Goal: Task Accomplishment & Management: Complete application form

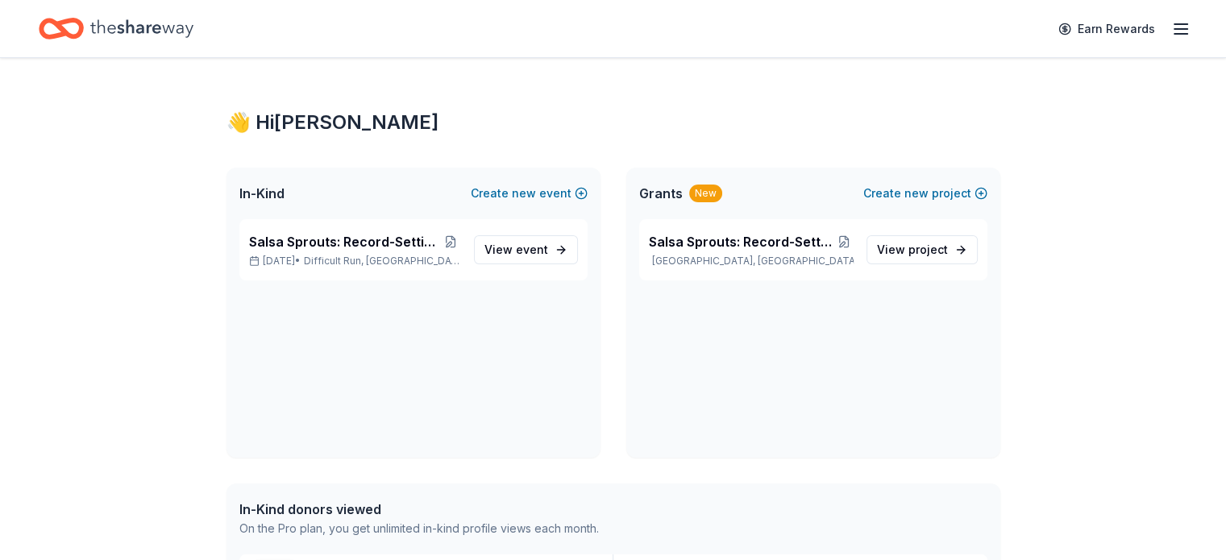
click at [1171, 31] on icon "button" at bounding box center [1180, 28] width 19 height 19
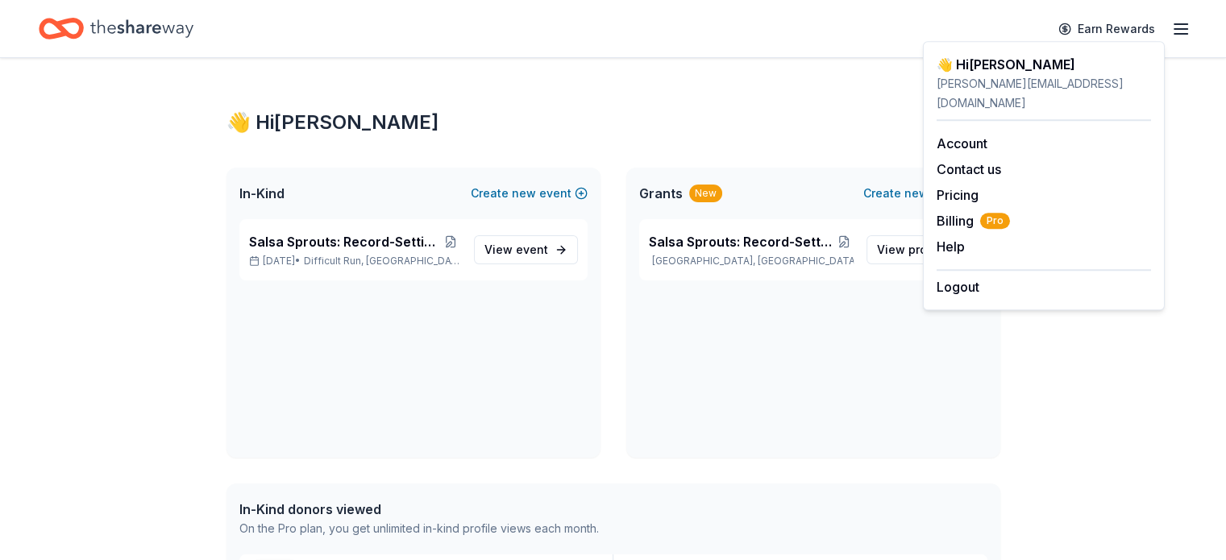
click at [1171, 31] on icon "button" at bounding box center [1180, 28] width 19 height 19
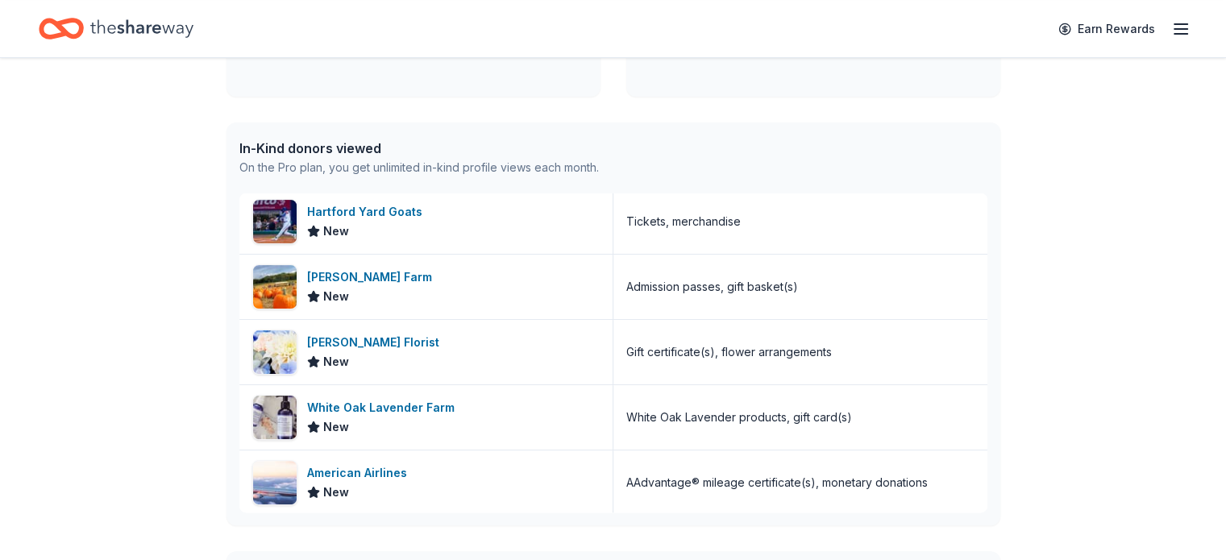
scroll to position [242, 0]
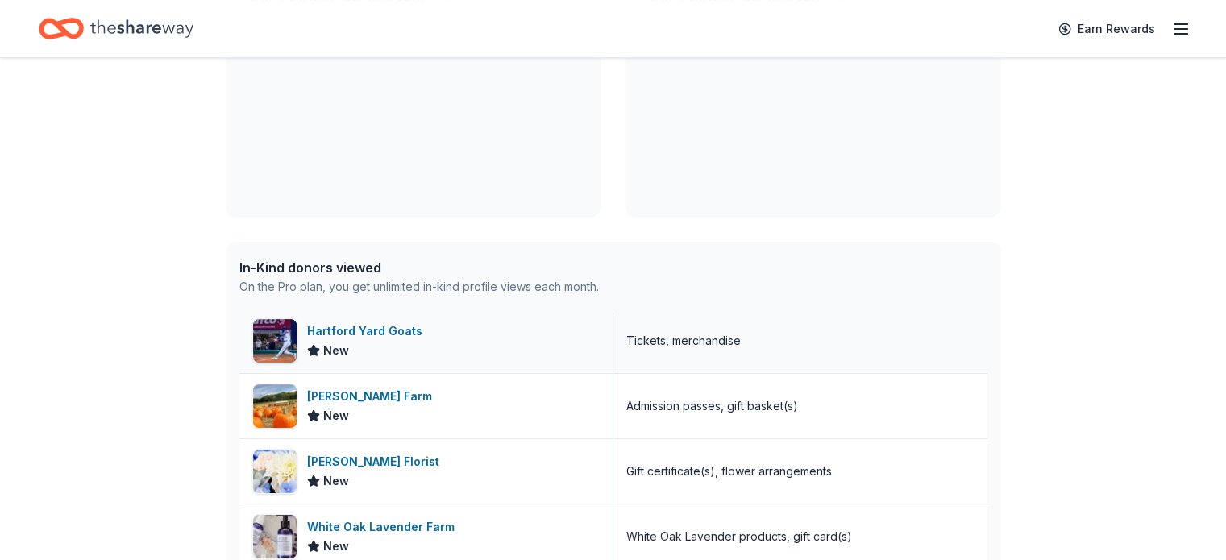
click at [392, 335] on div "Hartford Yard Goats" at bounding box center [368, 331] width 122 height 19
click at [364, 395] on div "Gaver Farm" at bounding box center [372, 396] width 131 height 19
click at [372, 460] on div "Conklyn’s Florist" at bounding box center [376, 461] width 139 height 19
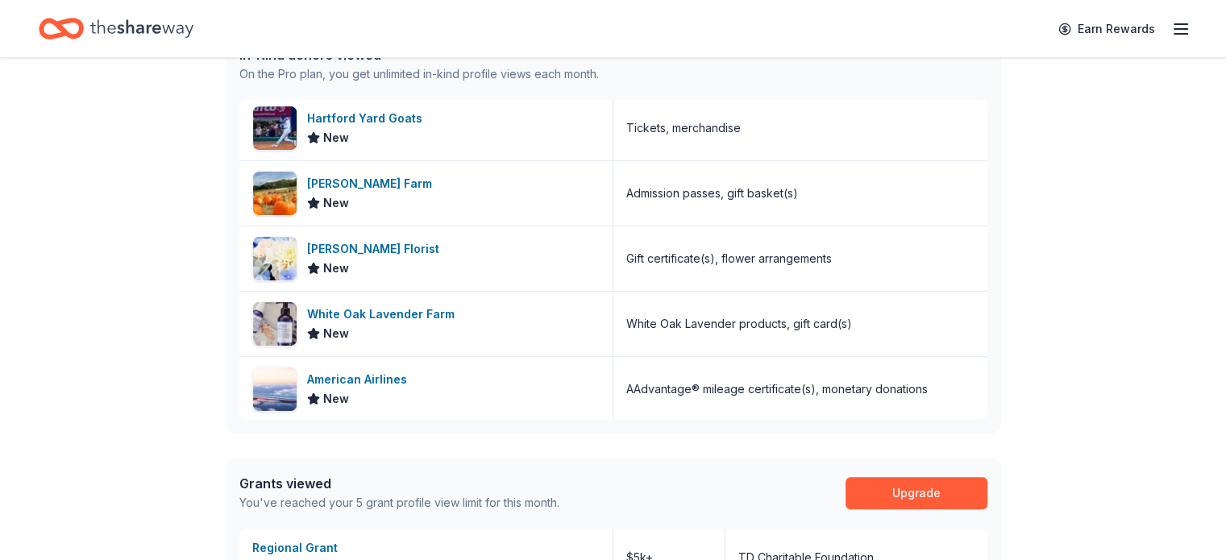
scroll to position [484, 0]
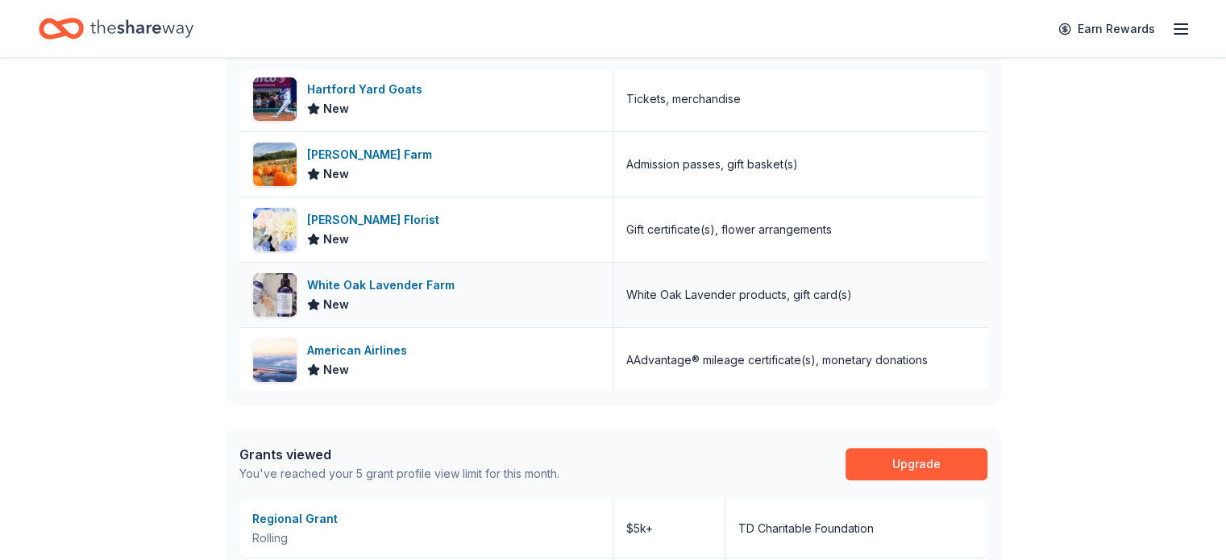
click at [435, 284] on div "White Oak Lavender Farm" at bounding box center [384, 285] width 154 height 19
click at [393, 350] on div "American Airlines" at bounding box center [360, 350] width 106 height 19
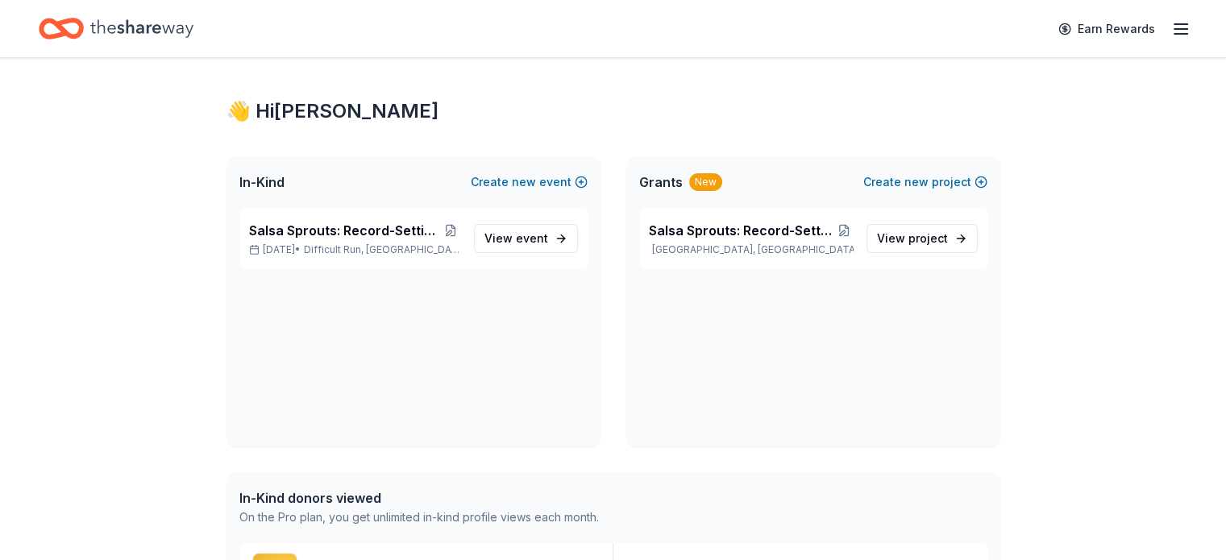
scroll to position [0, 0]
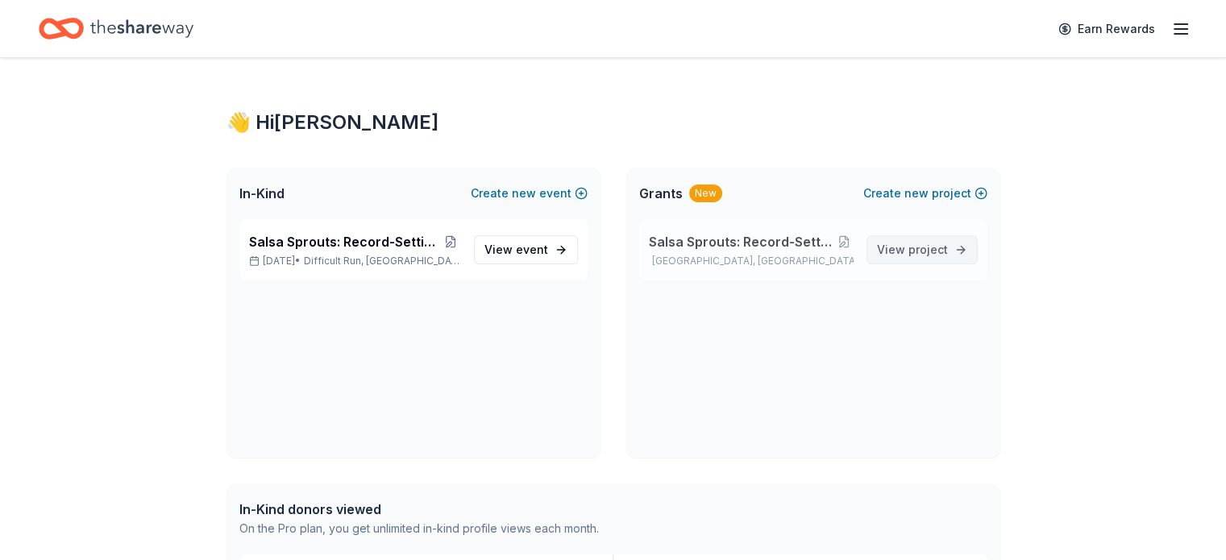
click at [925, 250] on span "project" at bounding box center [929, 250] width 40 height 14
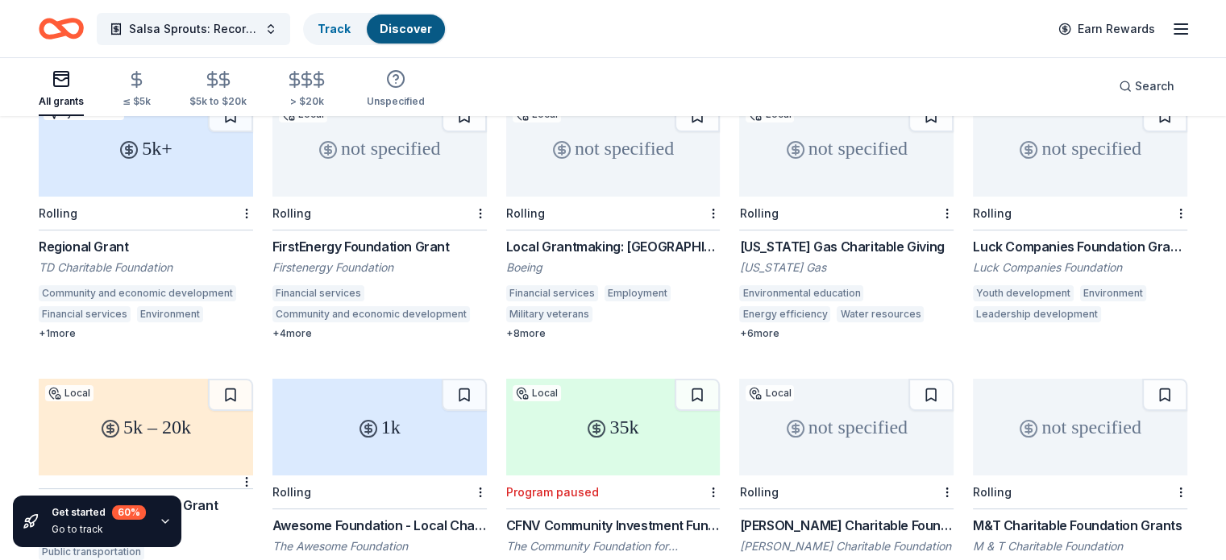
scroll to position [161, 0]
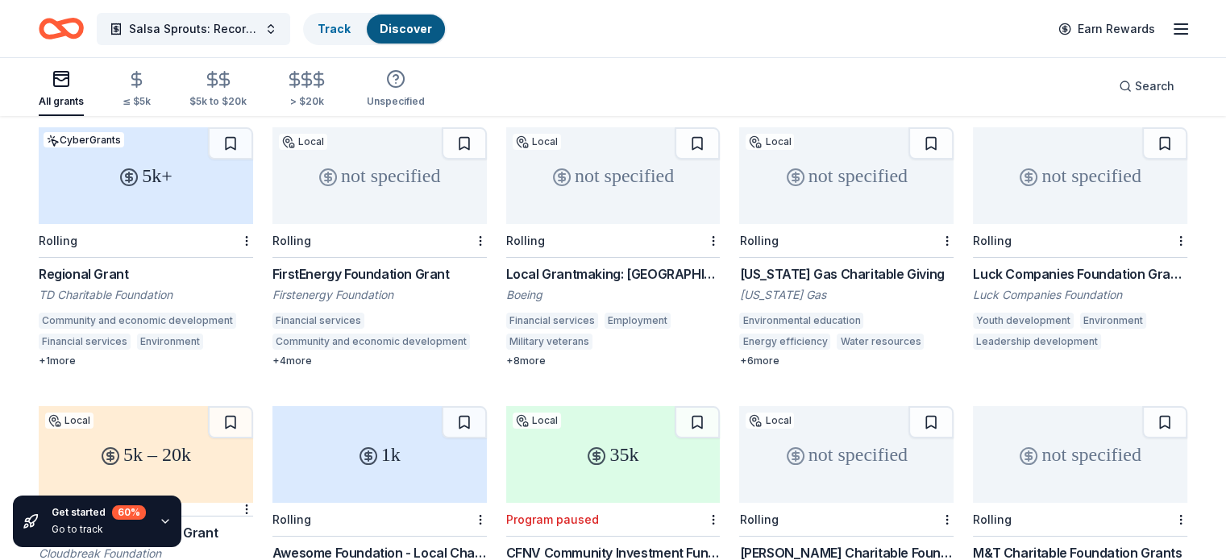
click at [629, 264] on div "Local Grantmaking: [GEOGRAPHIC_DATA]" at bounding box center [613, 273] width 214 height 19
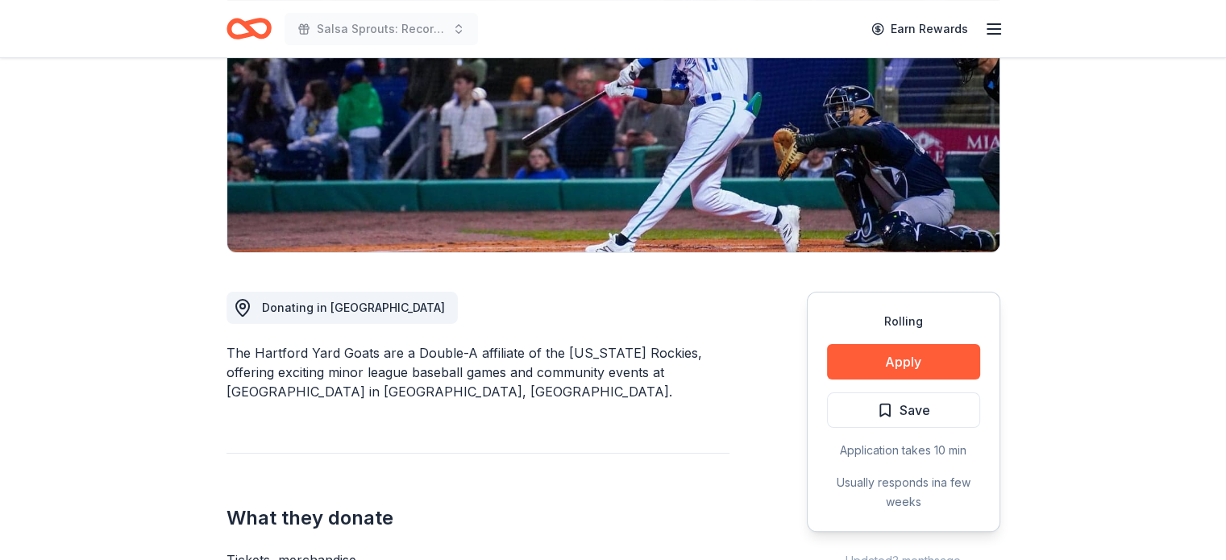
scroll to position [242, 0]
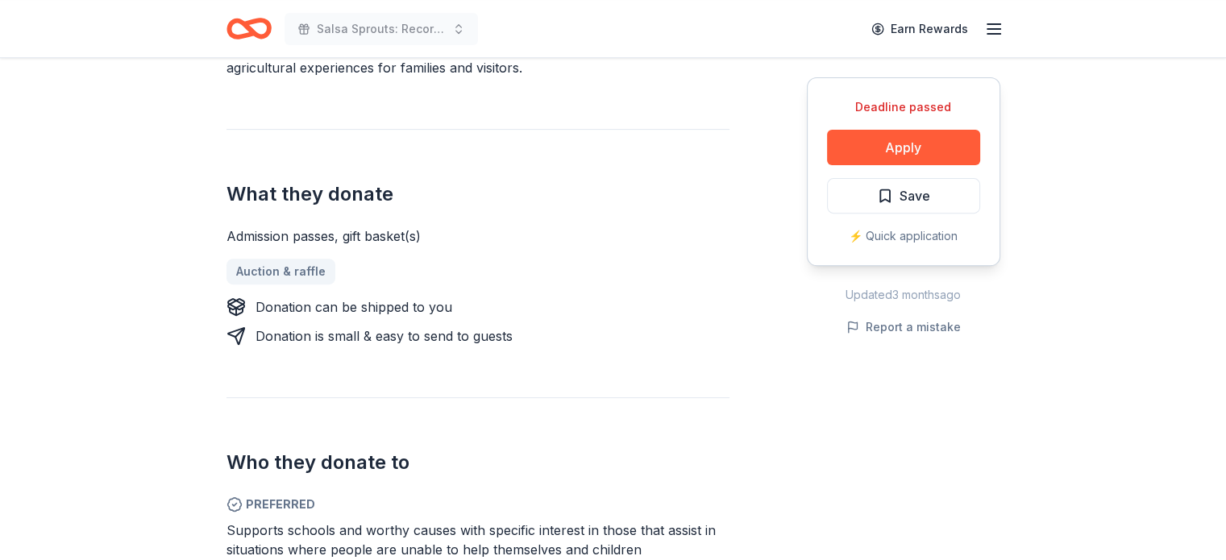
scroll to position [645, 0]
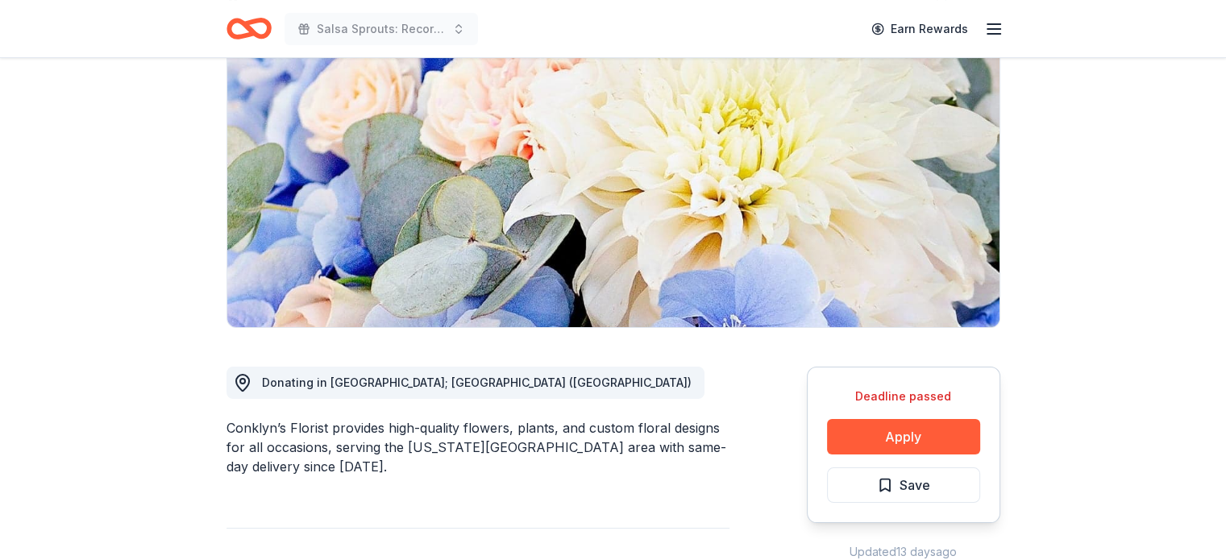
scroll to position [161, 0]
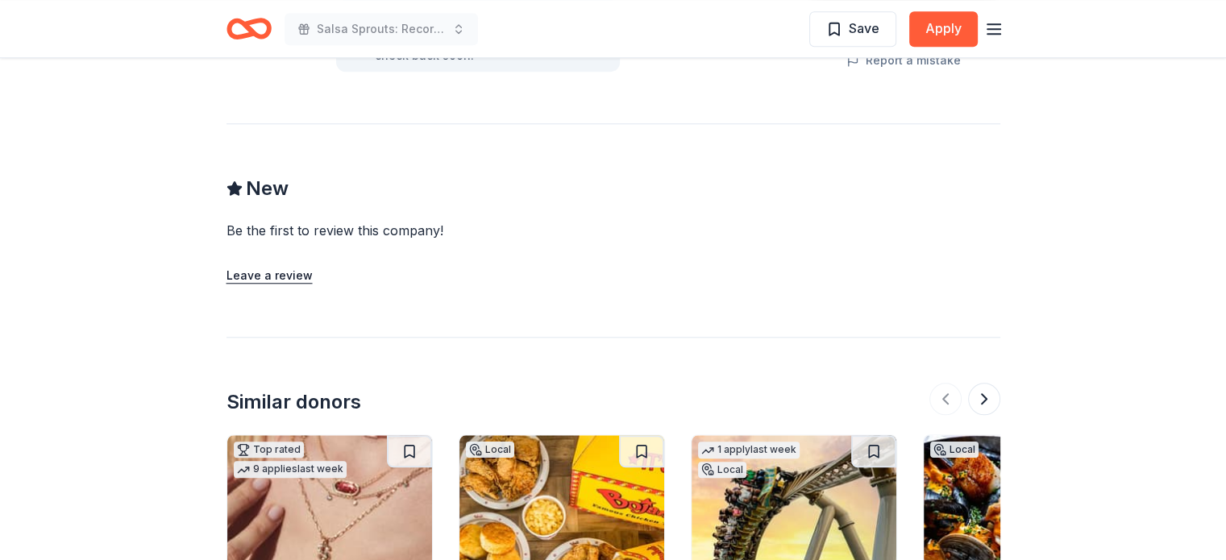
scroll to position [1612, 0]
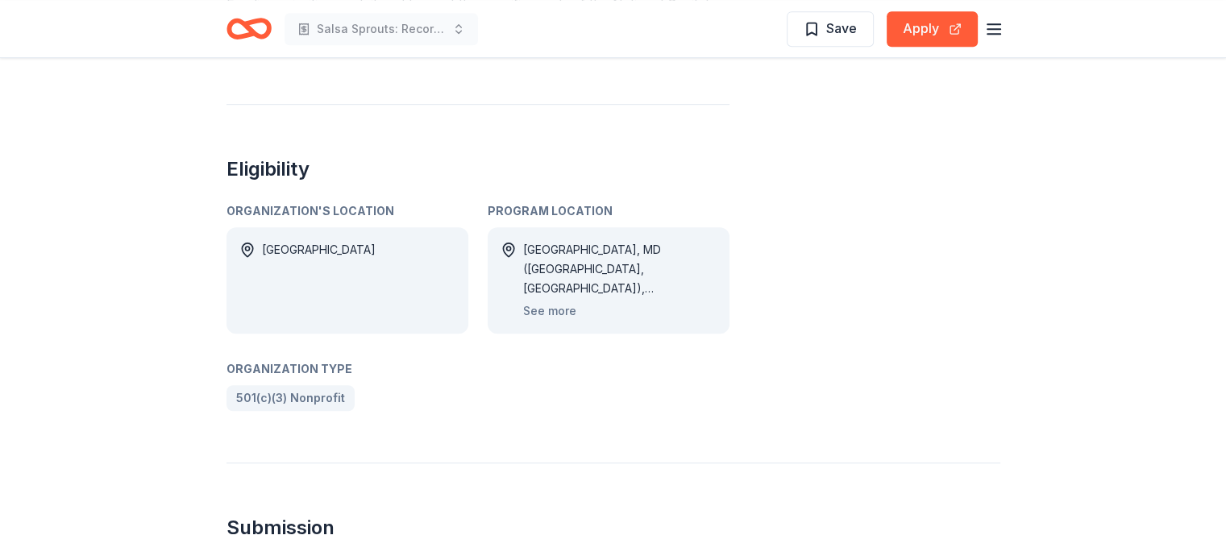
scroll to position [967, 0]
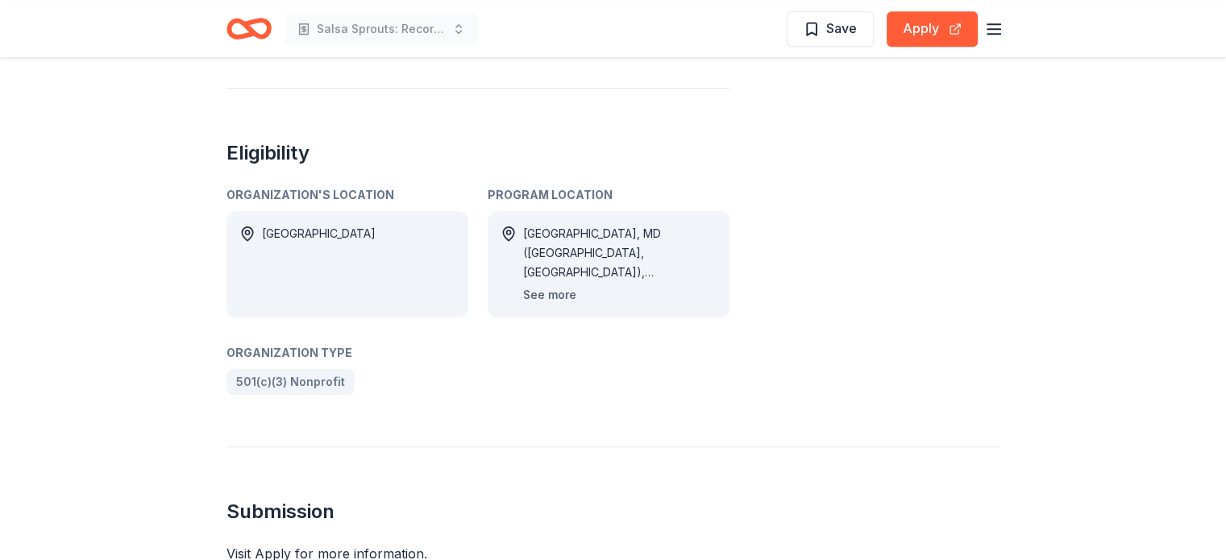
click at [566, 295] on button "See more" at bounding box center [549, 294] width 53 height 19
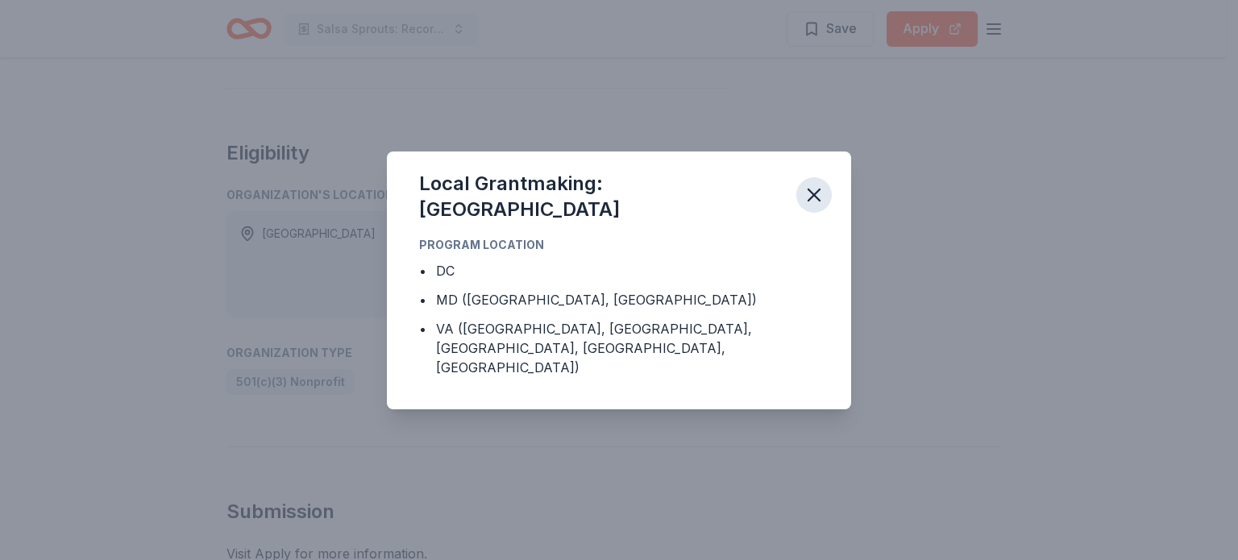
click at [813, 206] on icon "button" at bounding box center [814, 195] width 23 height 23
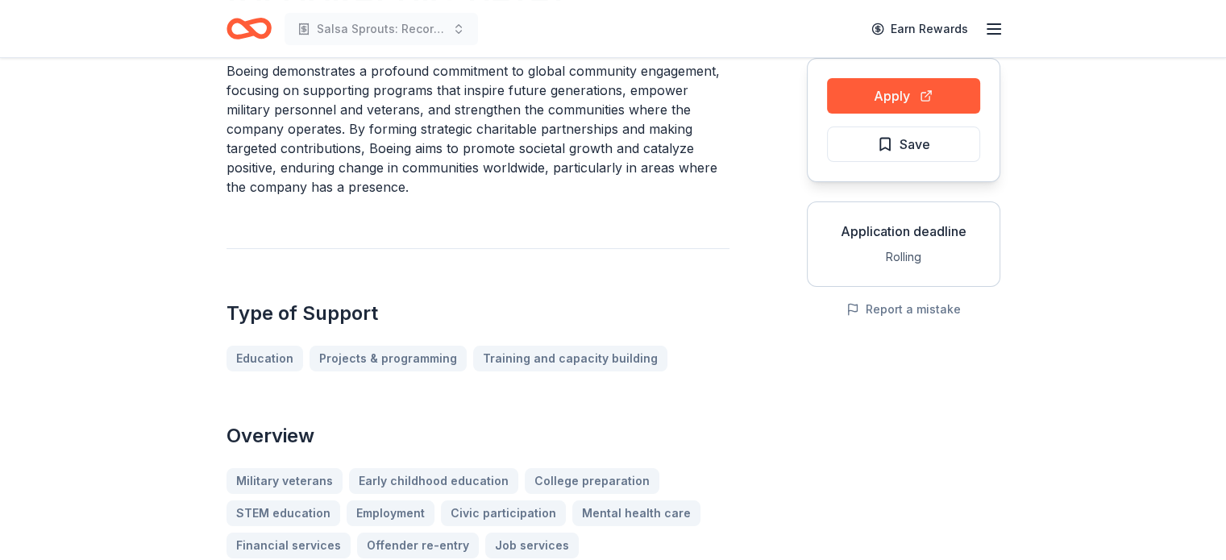
scroll to position [161, 0]
click at [870, 87] on button "Apply" at bounding box center [903, 95] width 153 height 35
